Goal: Check status: Check status

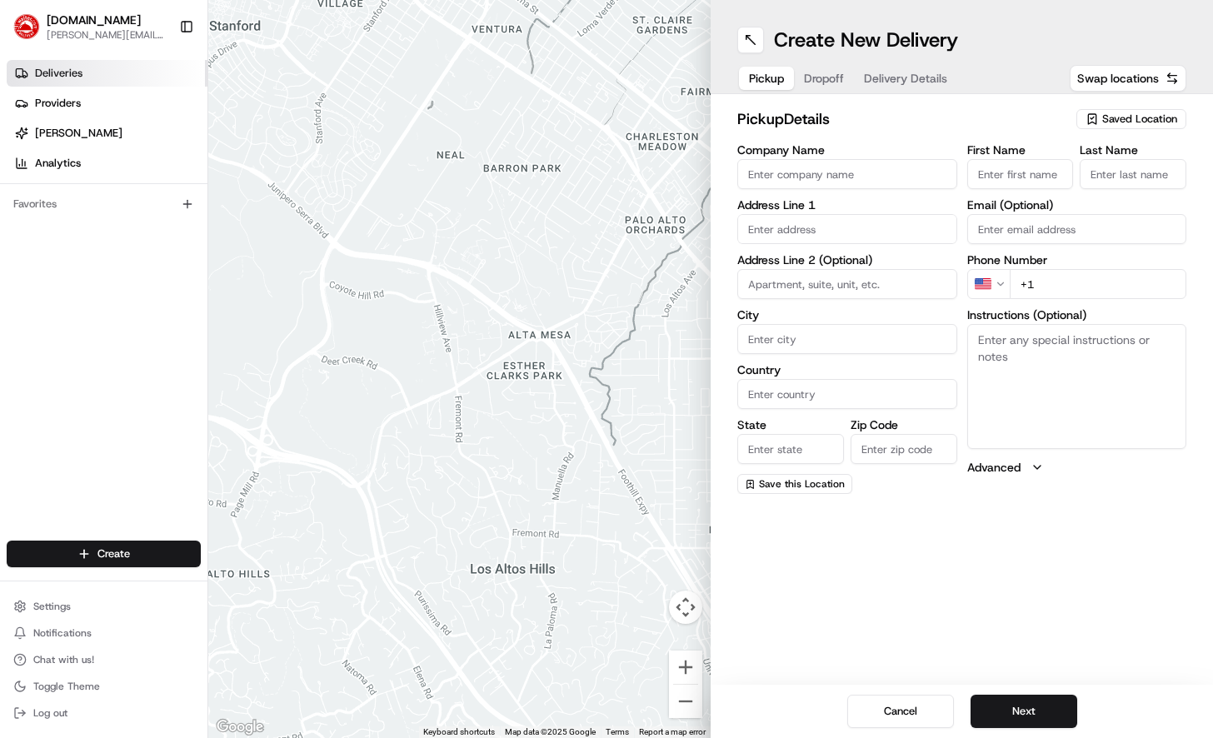
click at [63, 64] on link "Deliveries" at bounding box center [107, 73] width 201 height 27
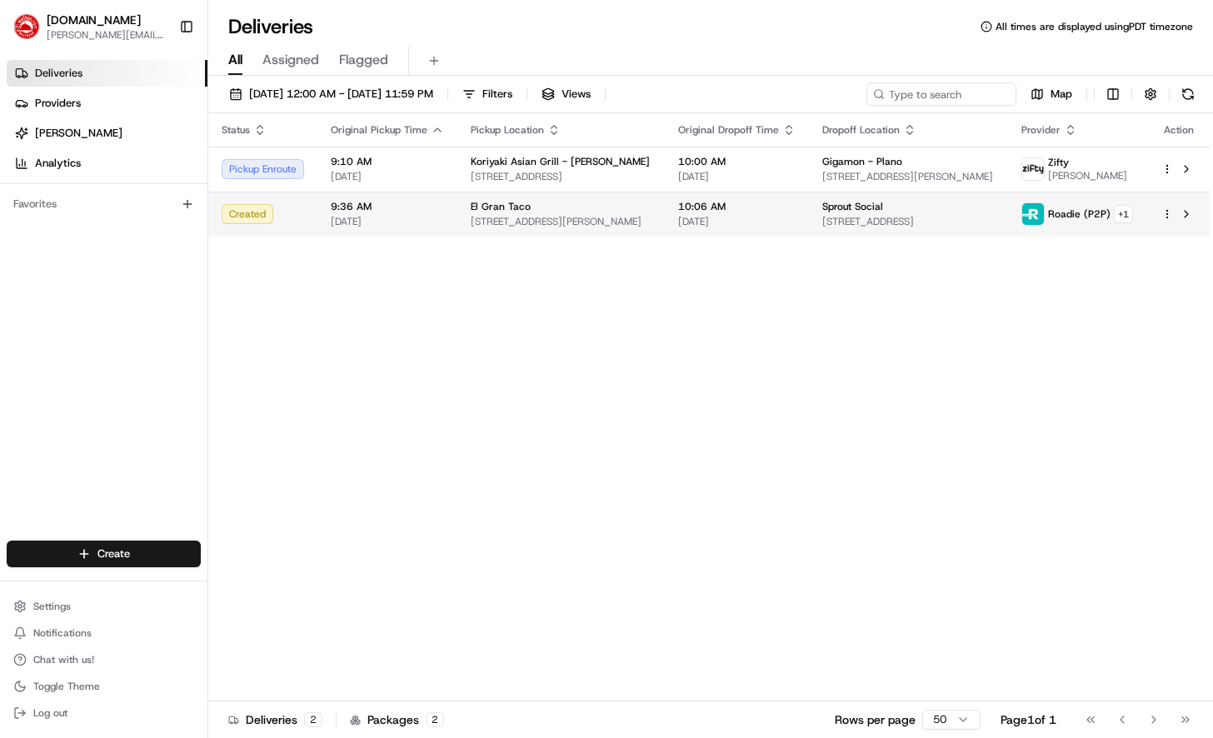
click at [937, 208] on div "Sprout Social" at bounding box center [908, 206] width 172 height 13
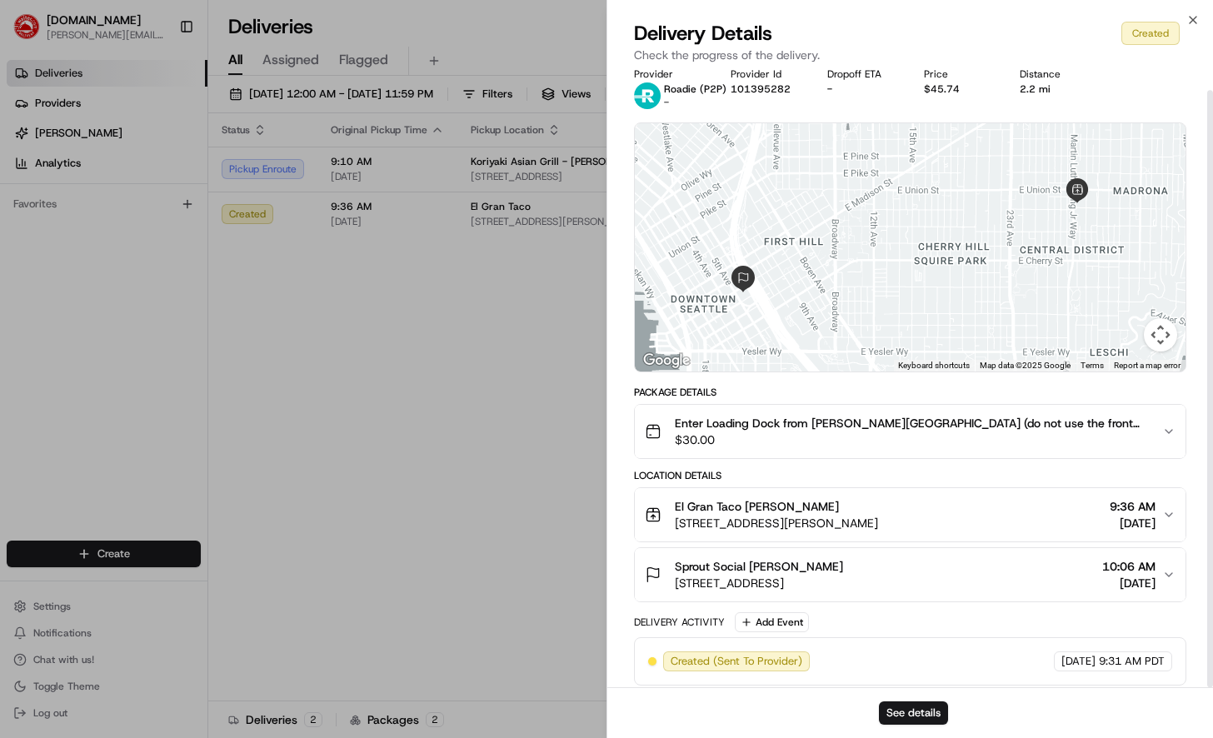
scroll to position [21, 0]
